Goal: Information Seeking & Learning: Compare options

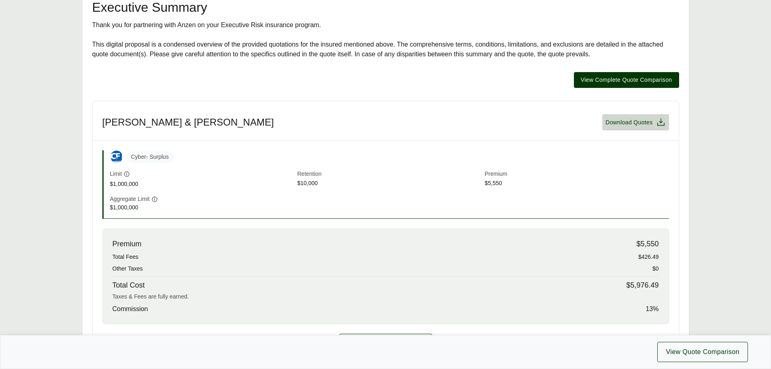
scroll to position [202, 0]
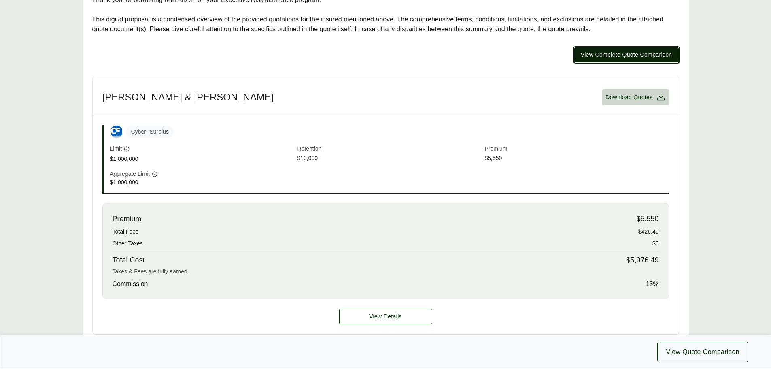
click at [608, 52] on span "View Complete Quote Comparison" at bounding box center [626, 55] width 91 height 8
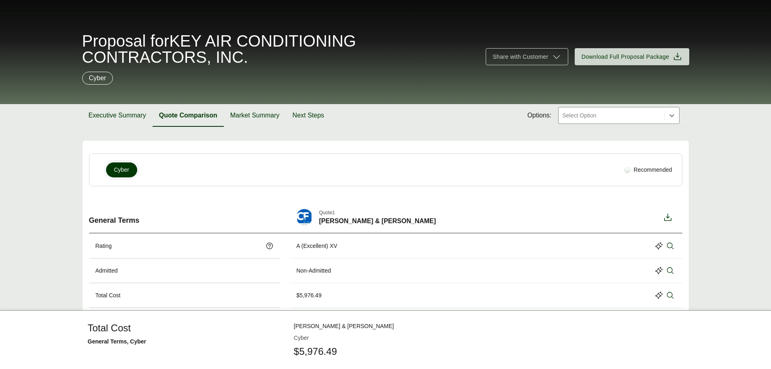
scroll to position [121, 0]
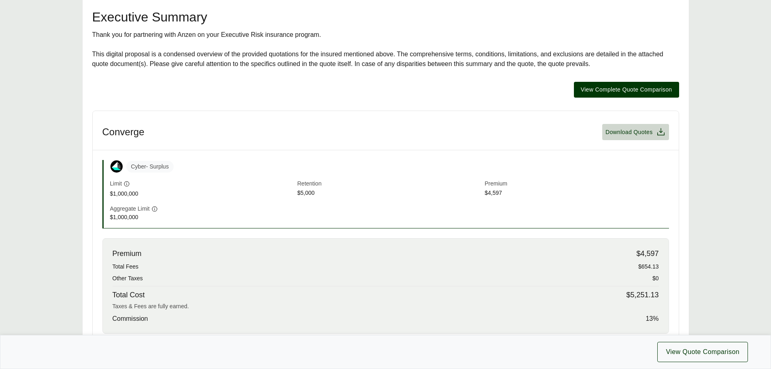
scroll to position [162, 0]
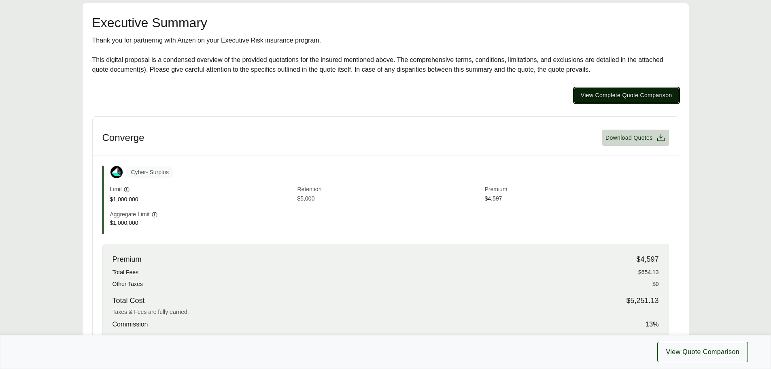
click at [617, 95] on span "View Complete Quote Comparison" at bounding box center [626, 95] width 91 height 8
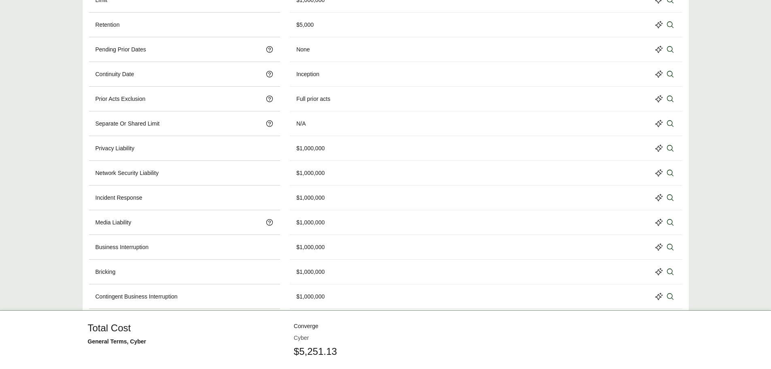
scroll to position [283, 0]
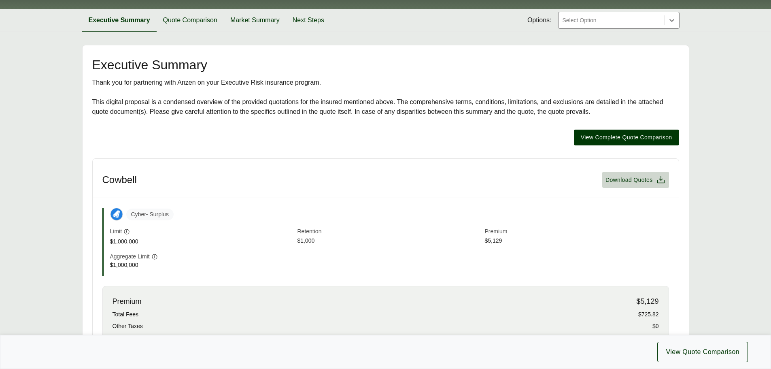
scroll to position [121, 0]
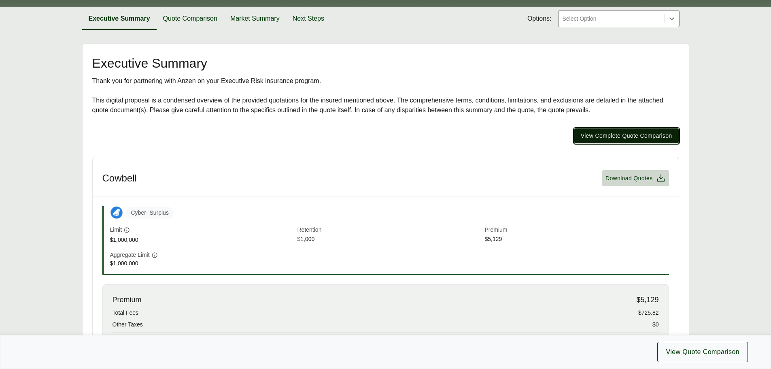
click at [616, 137] on span "View Complete Quote Comparison" at bounding box center [626, 135] width 91 height 8
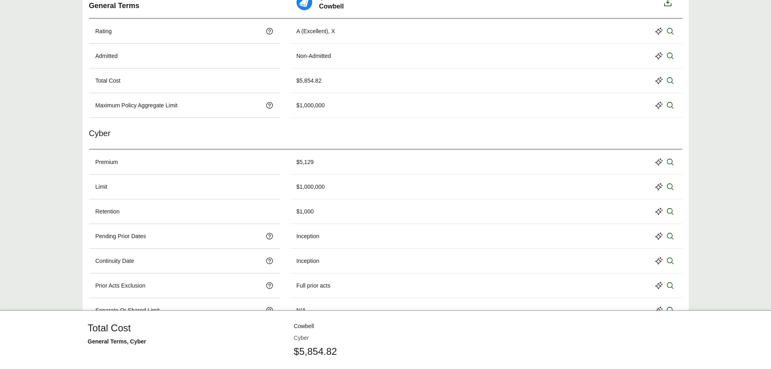
scroll to position [243, 0]
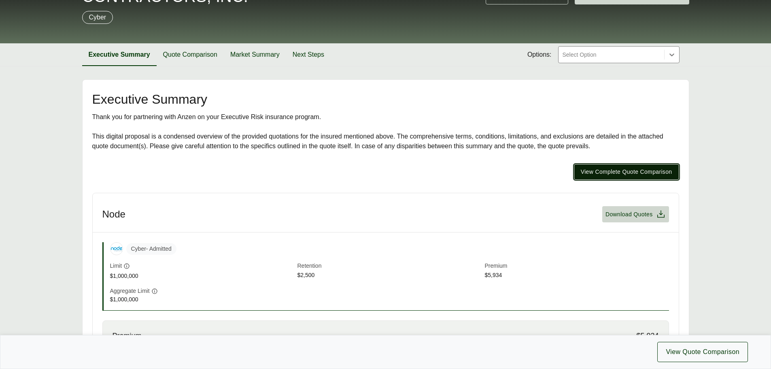
click at [607, 174] on span "View Complete Quote Comparison" at bounding box center [626, 172] width 91 height 8
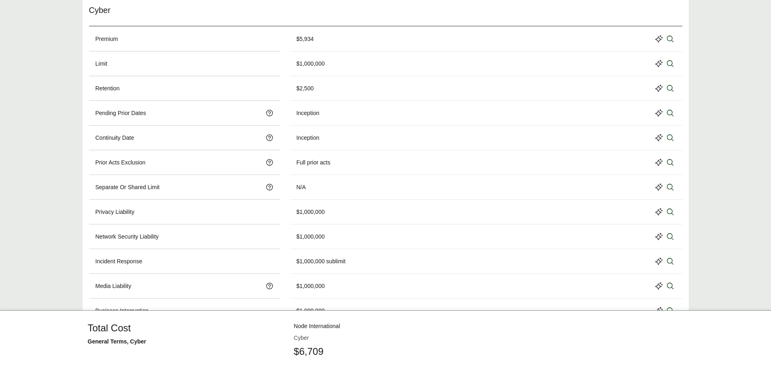
scroll to position [356, 0]
